Goal: Information Seeking & Learning: Find contact information

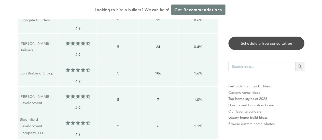
scroll to position [5, 0]
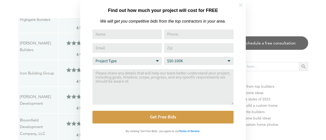
click at [241, 7] on icon at bounding box center [241, 5] width 6 height 6
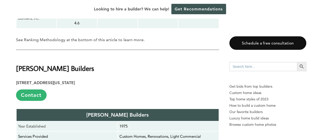
scroll to position [841, 0]
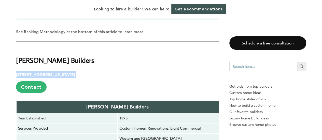
drag, startPoint x: 123, startPoint y: 60, endPoint x: 15, endPoint y: 59, distance: 107.8
copy p "17 W 601 14th St, Oakbrook Terrace, Illinois 60181"
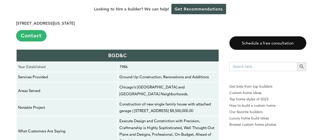
scroll to position [1096, 0]
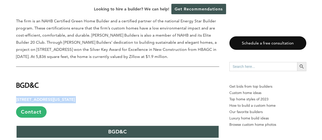
drag, startPoint x: 125, startPoint y: 67, endPoint x: 16, endPoint y: 67, distance: 108.8
click at [16, 96] on p "875 N. Michigan Ave, Suite 1314, Chicago, IL 60611 Contact" at bounding box center [117, 107] width 203 height 22
copy p "875 N. Michigan Ave, Suite 1314, Chicago, IL 60611"
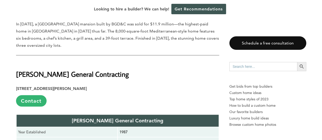
scroll to position [1427, 0]
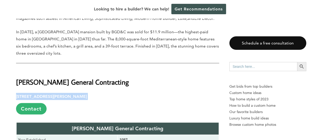
drag, startPoint x: 92, startPoint y: 50, endPoint x: 16, endPoint y: 50, distance: 75.9
click at [16, 93] on p "3510 N Elston Ave, Chicago, IL 60618 Contact" at bounding box center [117, 104] width 203 height 22
copy p "3510 N Elston Ave, Chicago, IL 60618"
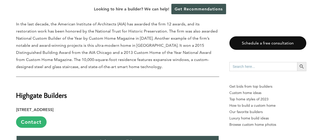
scroll to position [1707, 0]
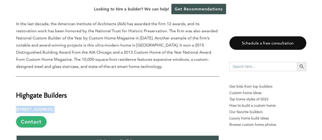
drag, startPoint x: 111, startPoint y: 60, endPoint x: 7, endPoint y: 62, distance: 104.5
copy p "95 Revere Dr, Suite H, Northbrook, IL 60062"
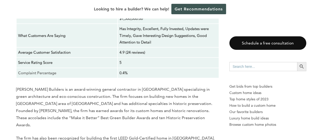
scroll to position [2242, 0]
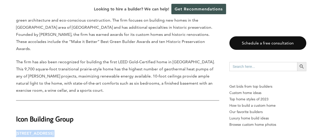
drag, startPoint x: 110, startPoint y: 65, endPoint x: 12, endPoint y: 67, distance: 98.1
copy p "468 Woodland Chase Ln., Vernon Hills, IL 60061"
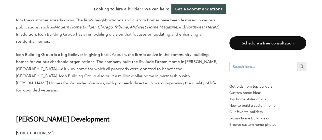
scroll to position [2523, 0]
drag, startPoint x: 108, startPoint y: 60, endPoint x: 10, endPoint y: 57, distance: 97.9
copy p "49 Sherwood Terrace a100, Lake Bluff, IL 60044"
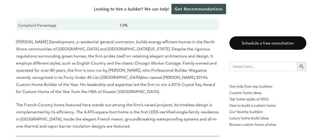
scroll to position [2778, 0]
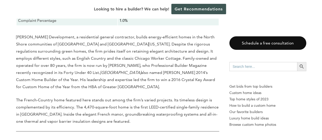
drag, startPoint x: 100, startPoint y: 81, endPoint x: 11, endPoint y: 79, distance: 88.7
copy p "2964 N Lincoln Ave, Chicago, IL 60657"
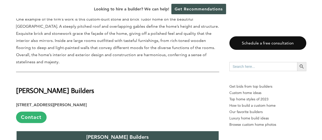
scroll to position [1988, 0]
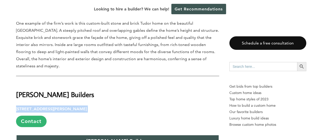
drag, startPoint x: 102, startPoint y: 49, endPoint x: 4, endPoint y: 47, distance: 98.6
copy p "1529 Shermer Rd, Northbrook, IL 60062"
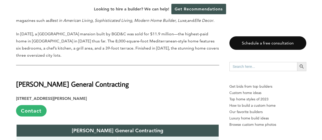
scroll to position [1427, 0]
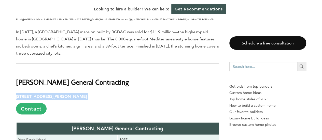
drag, startPoint x: 84, startPoint y: 51, endPoint x: 12, endPoint y: 48, distance: 72.2
copy p "3510 N Elston Ave, Chicago, IL 60618"
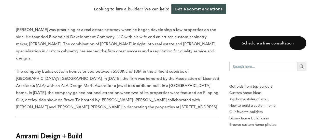
scroll to position [3083, 0]
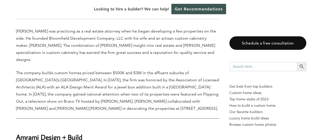
drag, startPoint x: 80, startPoint y: 55, endPoint x: 11, endPoint y: 49, distance: 69.6
copy p "Christiana, Skokie, IL 60076"
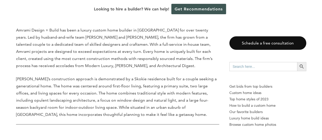
scroll to position [3389, 0]
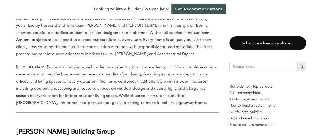
drag, startPoint x: 114, startPoint y: 39, endPoint x: 4, endPoint y: 35, distance: 109.9
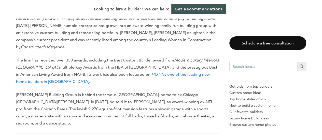
scroll to position [3669, 0]
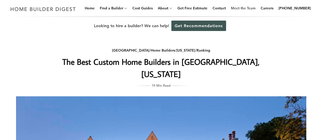
click at [243, 8] on link "Meet the Team" at bounding box center [243, 8] width 29 height 16
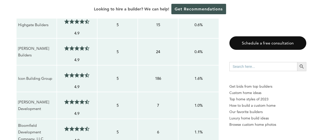
scroll to position [561, 0]
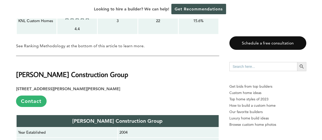
scroll to position [790, 0]
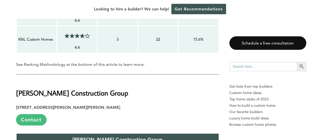
click at [32, 114] on link "Contact" at bounding box center [31, 119] width 31 height 11
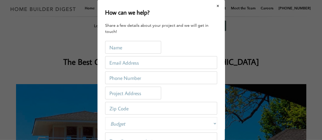
scroll to position [0, 0]
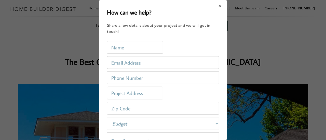
click at [217, 6] on button "Close modal" at bounding box center [220, 6] width 14 height 11
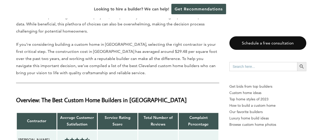
scroll to position [433, 0]
